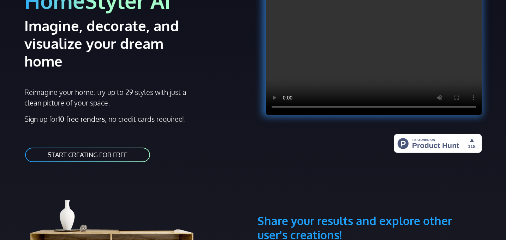
scroll to position [83, 0]
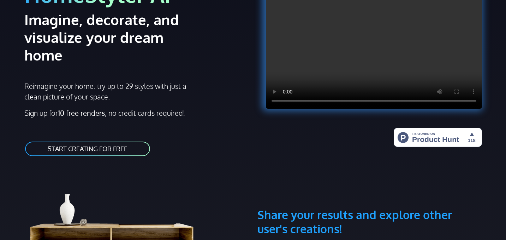
click at [101, 141] on link "START CREATING FOR FREE" at bounding box center [87, 149] width 126 height 16
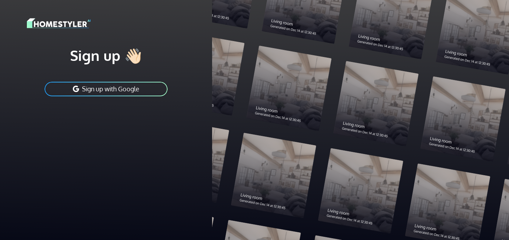
click at [117, 90] on button "Sign up with Google" at bounding box center [106, 89] width 124 height 16
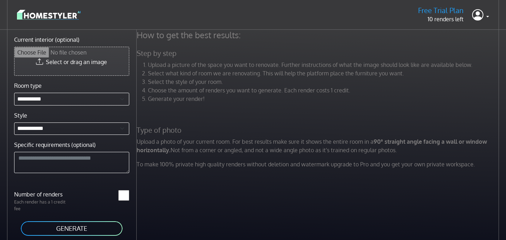
click at [70, 64] on input "Current interior (optional)" at bounding box center [71, 61] width 114 height 28
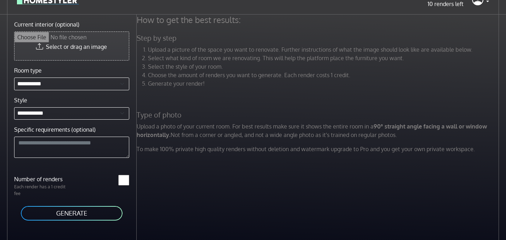
scroll to position [30, 0]
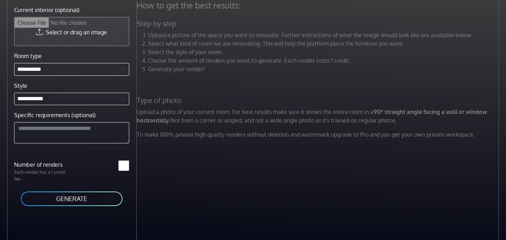
click at [60, 201] on button "GENERATE" at bounding box center [71, 198] width 103 height 16
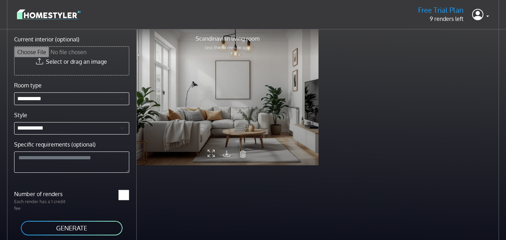
scroll to position [0, 0]
